Goal: Task Accomplishment & Management: Use online tool/utility

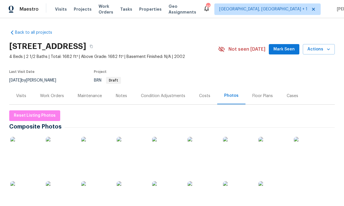
click at [57, 95] on div "Work Orders" at bounding box center [52, 96] width 24 height 6
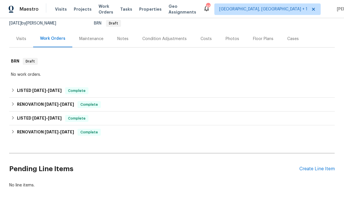
scroll to position [56, 0]
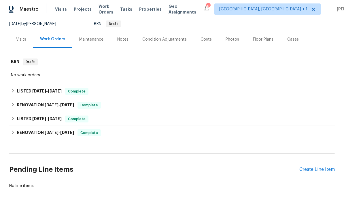
click at [317, 167] on div "Create Line Item" at bounding box center [316, 169] width 35 height 5
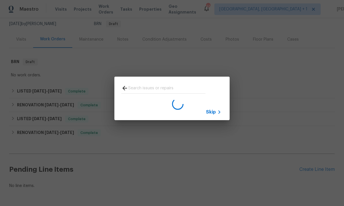
click at [126, 86] on icon at bounding box center [124, 88] width 7 height 7
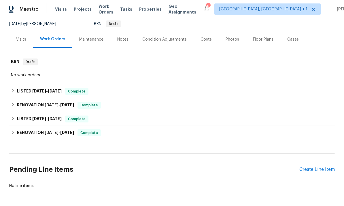
click at [316, 171] on div "Create Line Item" at bounding box center [316, 169] width 35 height 5
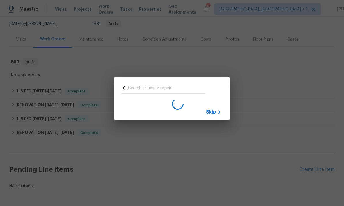
click at [158, 85] on input "text" at bounding box center [166, 89] width 77 height 9
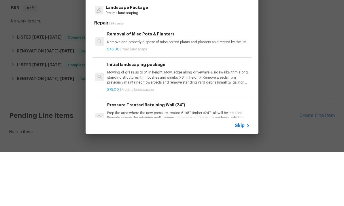
type input "Land"
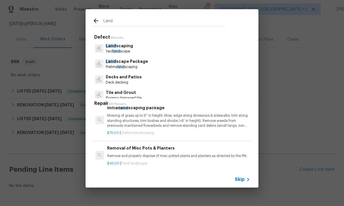
scroll to position [7, 0]
click at [121, 18] on input "Land" at bounding box center [164, 21] width 122 height 9
click at [123, 49] on p "Land scaping" at bounding box center [119, 46] width 27 height 6
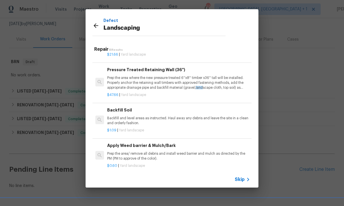
scroll to position [62, 0]
click at [166, 115] on p "Backfill and level areas as instructed. Haul away any debris and leave the site…" at bounding box center [178, 120] width 143 height 10
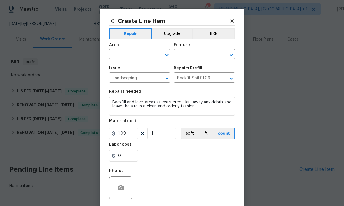
click at [136, 52] on input "text" at bounding box center [131, 54] width 45 height 9
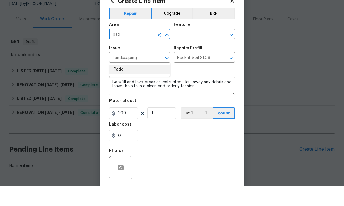
click at [115, 85] on li "Patio" at bounding box center [139, 90] width 61 height 10
type input "Patio"
click at [198, 50] on input "text" at bounding box center [196, 54] width 45 height 9
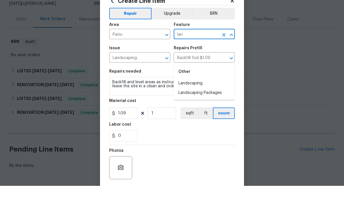
click at [197, 99] on li "Landscaping" at bounding box center [204, 104] width 61 height 10
type input "Landscaping"
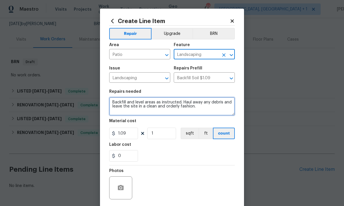
click at [201, 108] on textarea "Backfill and level areas as instructed. Haul away any debris and leave the site…" at bounding box center [172, 106] width 126 height 18
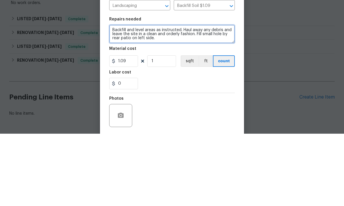
type textarea "Backfill and level areas as instructed. Haul away any debris and leave the site…"
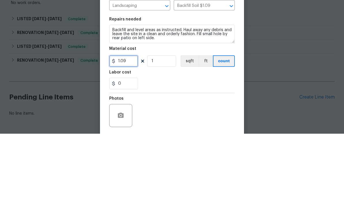
click at [130, 128] on input "1.09" at bounding box center [123, 134] width 29 height 12
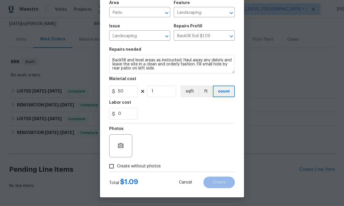
scroll to position [43, 0]
type input "50"
click at [118, 143] on icon "button" at bounding box center [120, 145] width 7 height 7
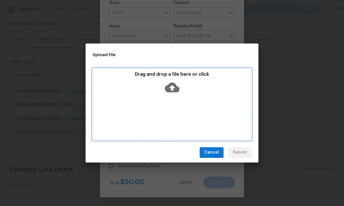
click at [172, 92] on icon at bounding box center [172, 87] width 15 height 10
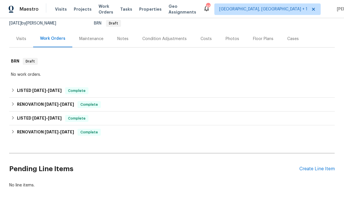
scroll to position [56, 0]
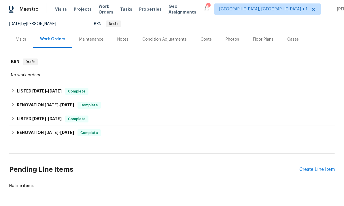
click at [318, 168] on div "Create Line Item" at bounding box center [316, 169] width 35 height 5
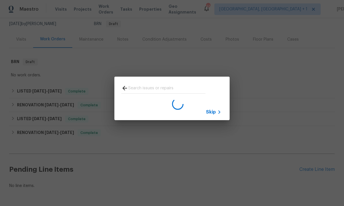
click at [144, 91] on input "text" at bounding box center [166, 89] width 77 height 9
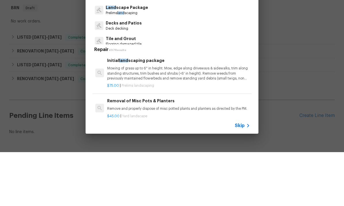
type input "L"
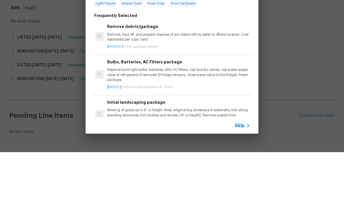
scroll to position [22, 0]
